Goal: Information Seeking & Learning: Learn about a topic

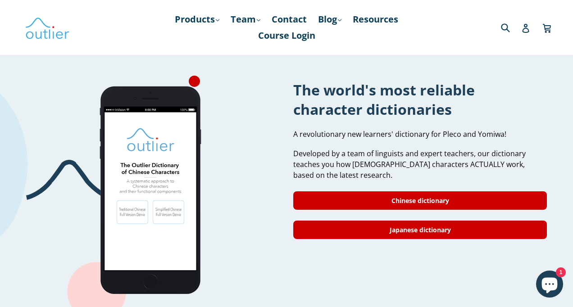
scroll to position [731, 0]
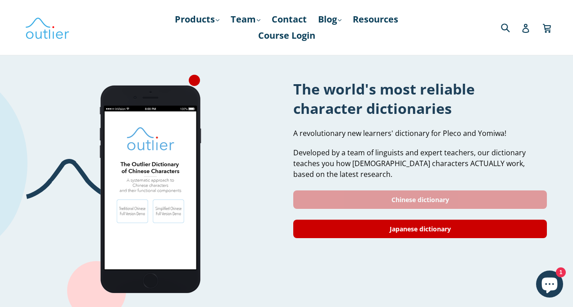
click at [372, 192] on link "Chinese dictionary" at bounding box center [420, 199] width 254 height 18
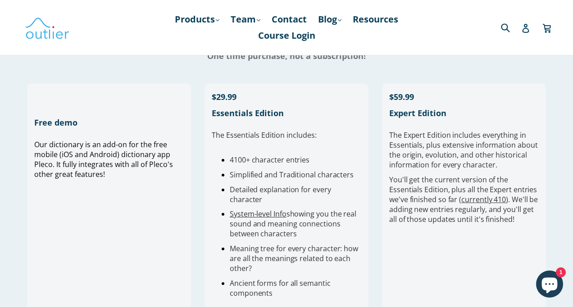
scroll to position [231, 0]
click at [101, 193] on div "Our dictionary is an add-on for the free mobile (iOS and Android) dictionary ap…" at bounding box center [109, 225] width 150 height 172
click at [70, 136] on div "Free demo Our dictionary is an add-on for the free mobile (iOS and Android) dic…" at bounding box center [109, 215] width 164 height 264
click at [63, 127] on h1 "Free demo" at bounding box center [109, 122] width 150 height 11
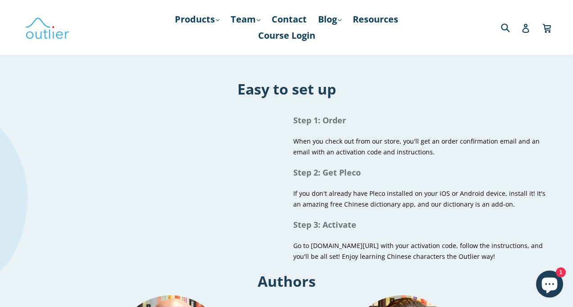
scroll to position [545, 0]
